Goal: Information Seeking & Learning: Find specific fact

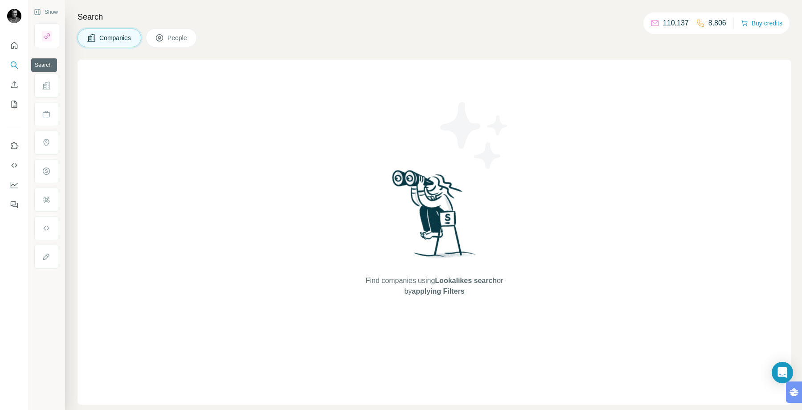
click at [9, 70] on button "Search" at bounding box center [14, 65] width 14 height 16
click at [184, 39] on span "People" at bounding box center [177, 37] width 20 height 9
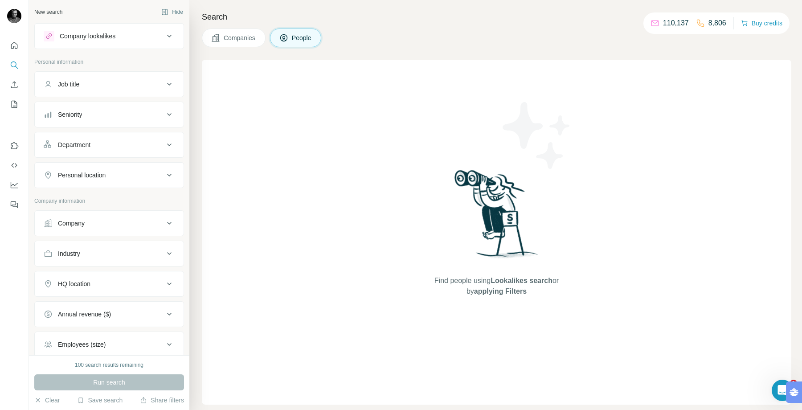
click at [102, 32] on div "Company lookalikes" at bounding box center [88, 36] width 56 height 9
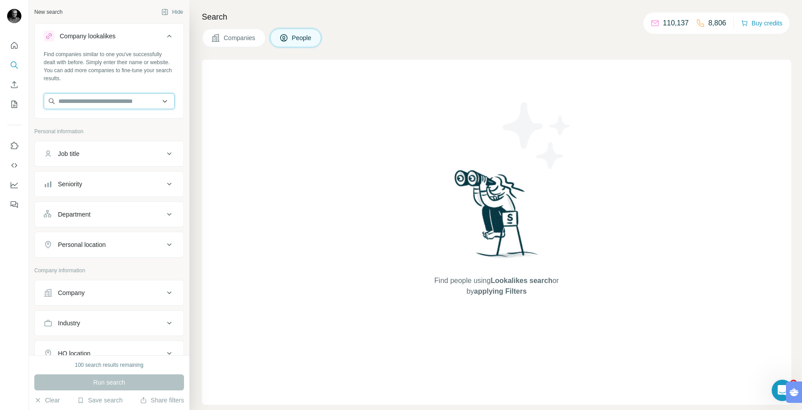
click at [89, 98] on input "text" at bounding box center [109, 101] width 131 height 16
click at [113, 158] on div "Job title" at bounding box center [104, 153] width 120 height 9
click at [99, 185] on div at bounding box center [109, 179] width 149 height 23
click at [112, 176] on input "text" at bounding box center [100, 176] width 113 height 16
type input "*"
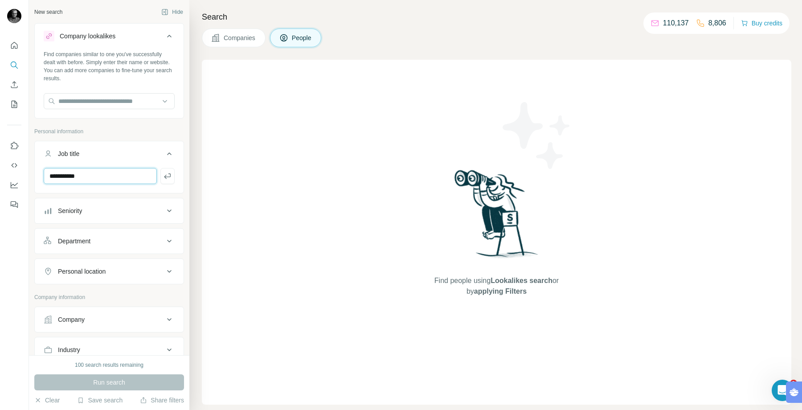
type input "**********"
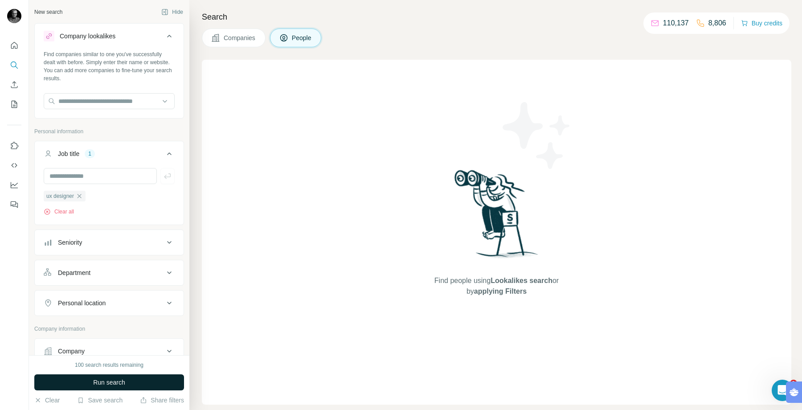
click at [139, 383] on button "Run search" at bounding box center [109, 382] width 150 height 16
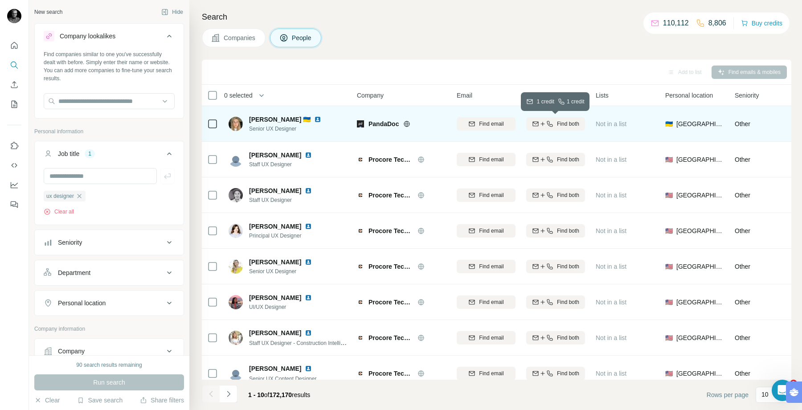
click at [569, 124] on span "Find both" at bounding box center [568, 124] width 22 height 8
click at [614, 125] on span "1 list" at bounding box center [614, 123] width 11 height 8
click at [614, 122] on span "1 list" at bounding box center [614, 123] width 11 height 8
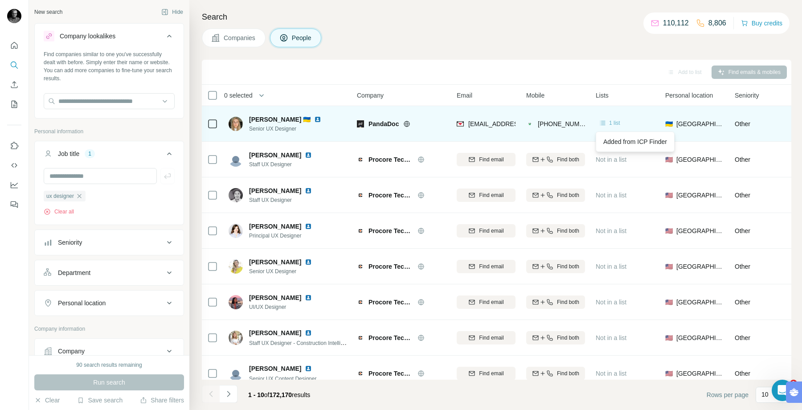
click at [608, 125] on div "1 list" at bounding box center [609, 122] width 22 height 9
